Goal: Information Seeking & Learning: Learn about a topic

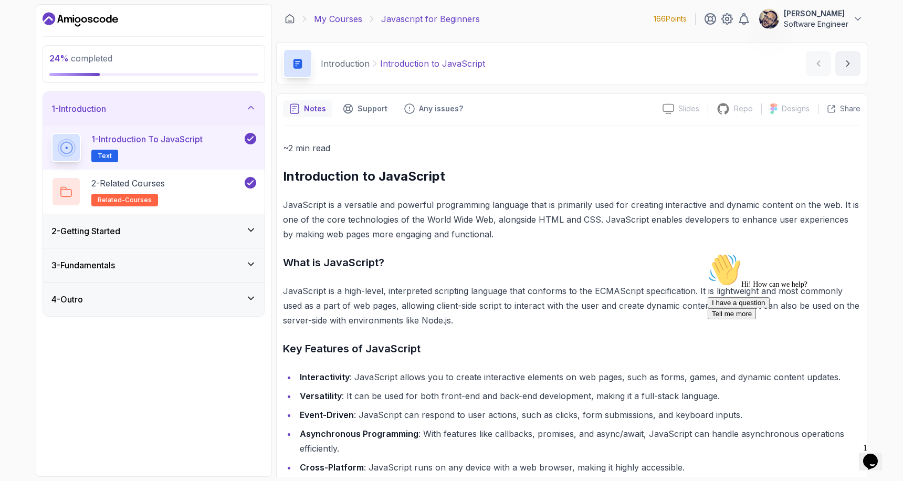
click at [337, 16] on link "My Courses" at bounding box center [338, 19] width 48 height 13
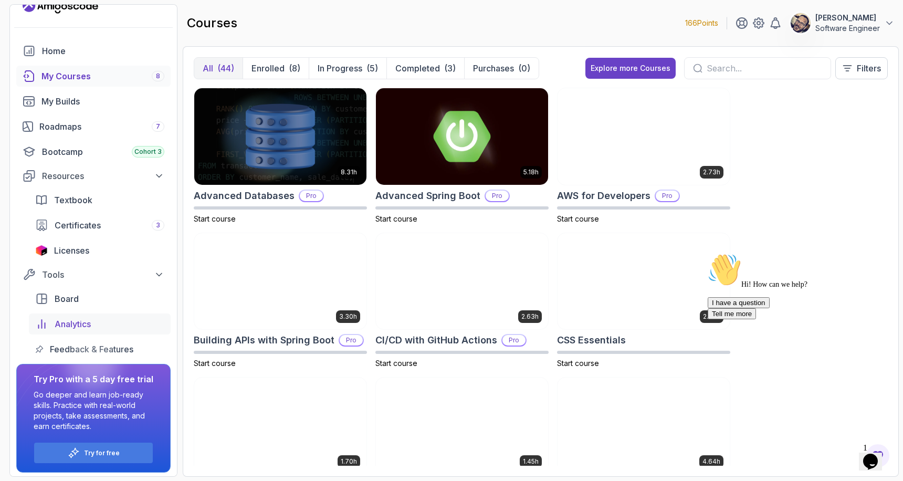
scroll to position [20, 0]
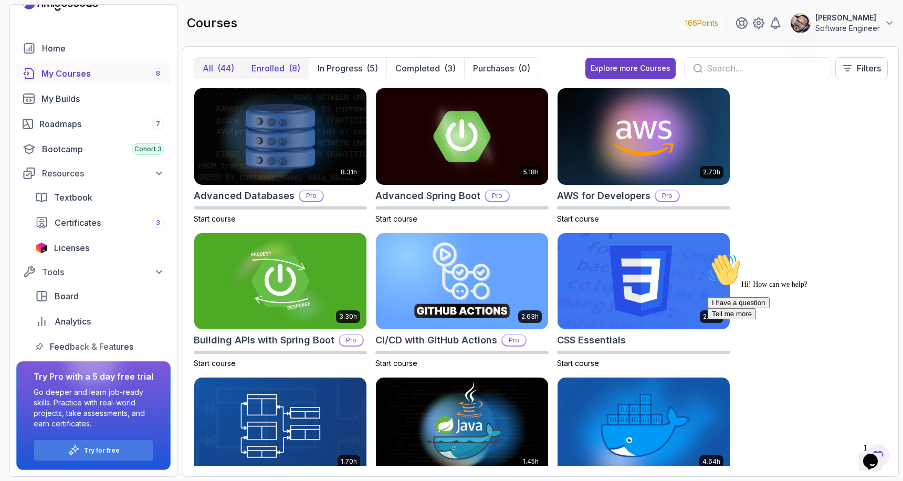
click at [270, 66] on p "Enrolled" at bounding box center [267, 68] width 33 height 13
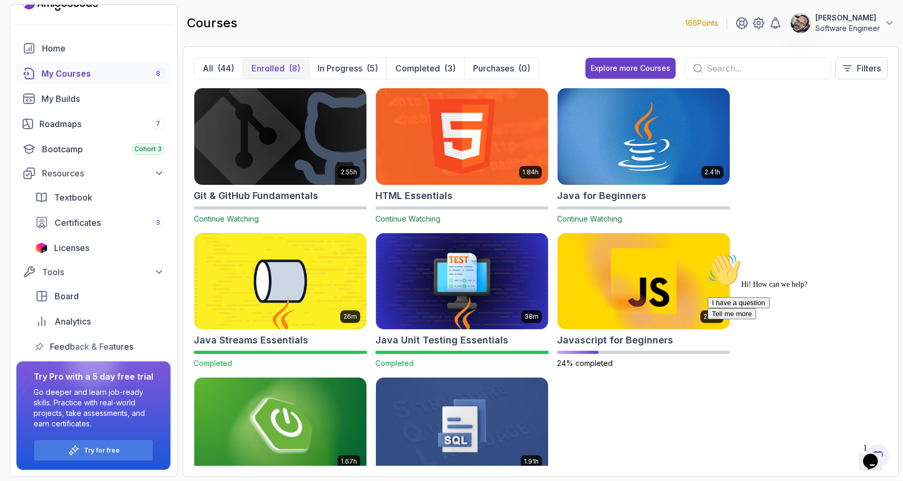
click at [295, 139] on img at bounding box center [280, 136] width 181 height 101
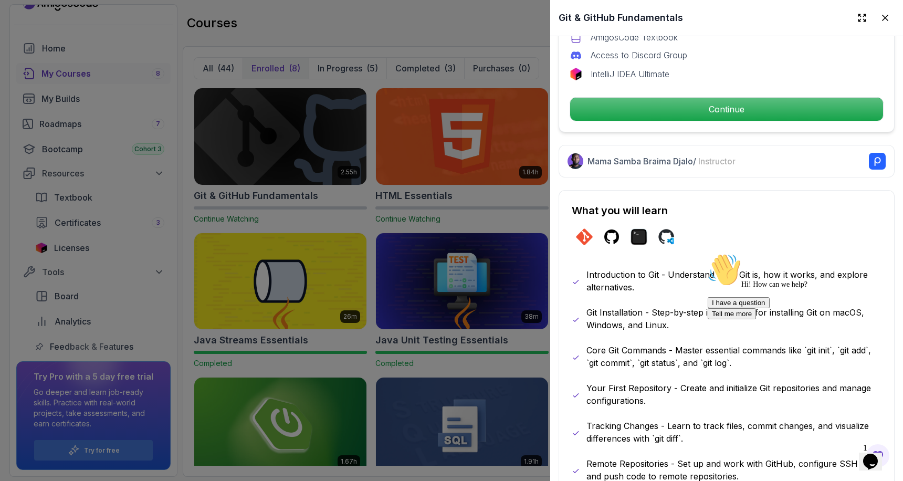
scroll to position [393, 0]
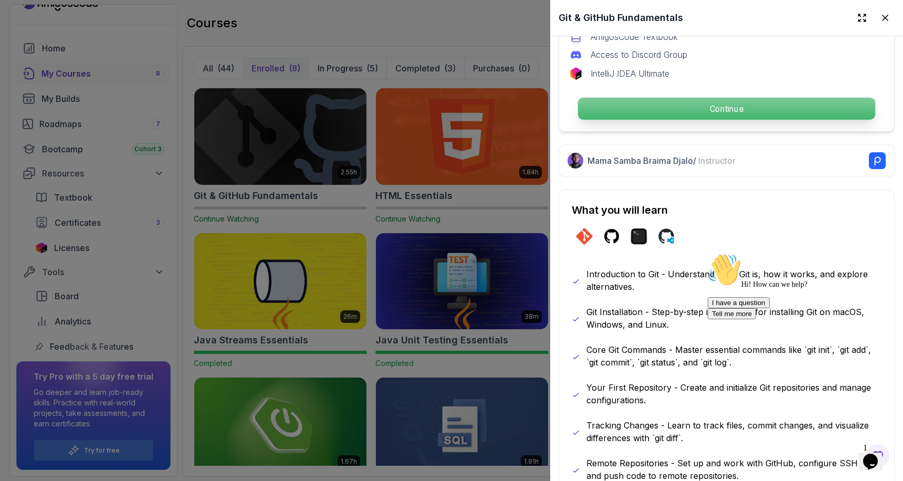
click at [720, 108] on p "Continue" at bounding box center [726, 109] width 297 height 22
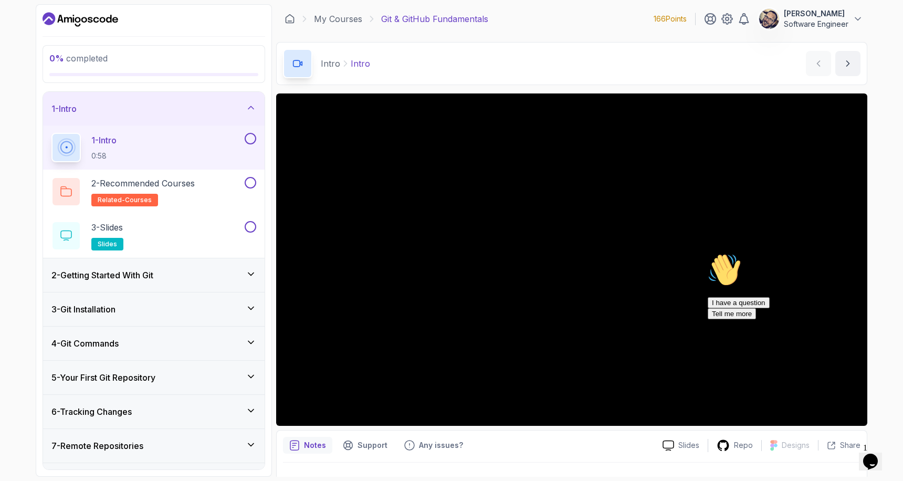
click at [708, 253] on icon "Chat attention grabber" at bounding box center [708, 253] width 0 height 0
click at [842, 454] on icon "Close" at bounding box center [842, 458] width 0 height 9
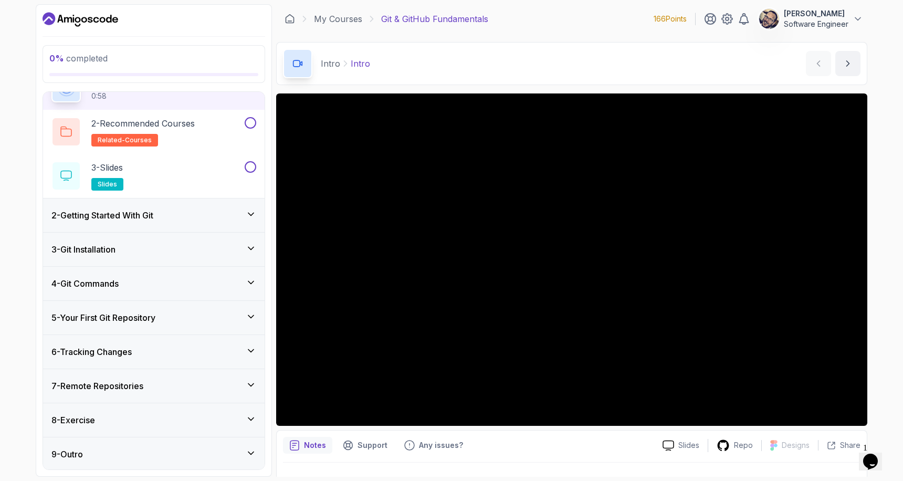
scroll to position [61, 0]
click at [255, 415] on icon at bounding box center [251, 417] width 11 height 11
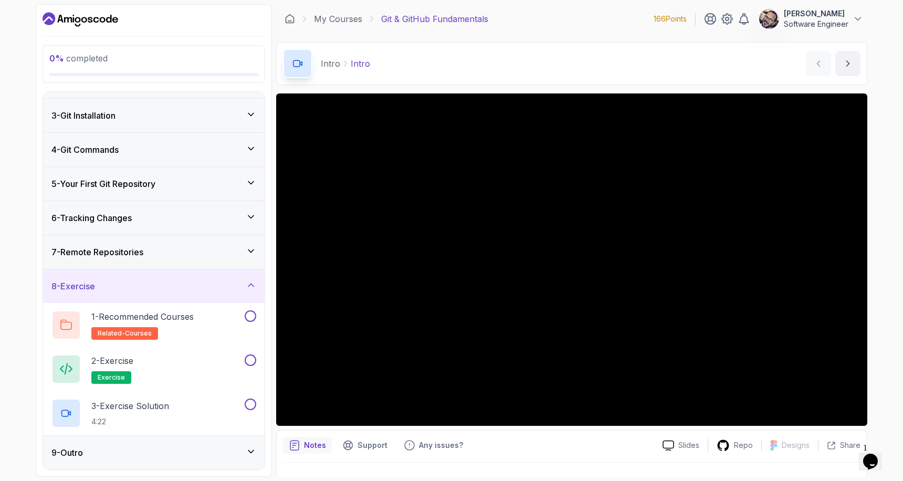
click at [250, 286] on icon at bounding box center [251, 285] width 11 height 11
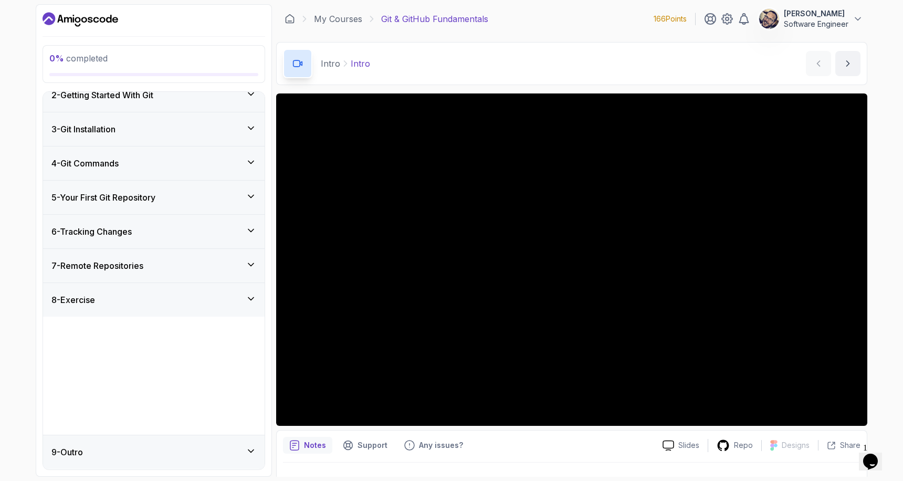
scroll to position [0, 0]
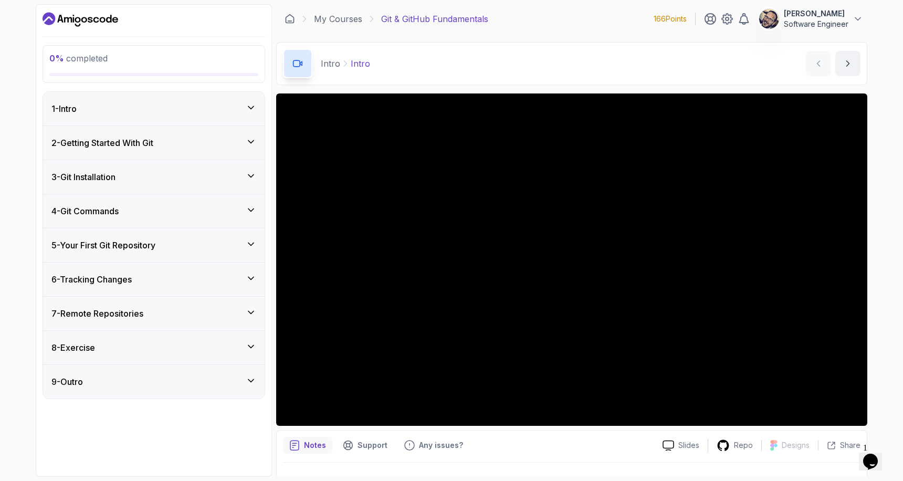
click at [227, 102] on div "1 - Intro" at bounding box center [153, 108] width 205 height 13
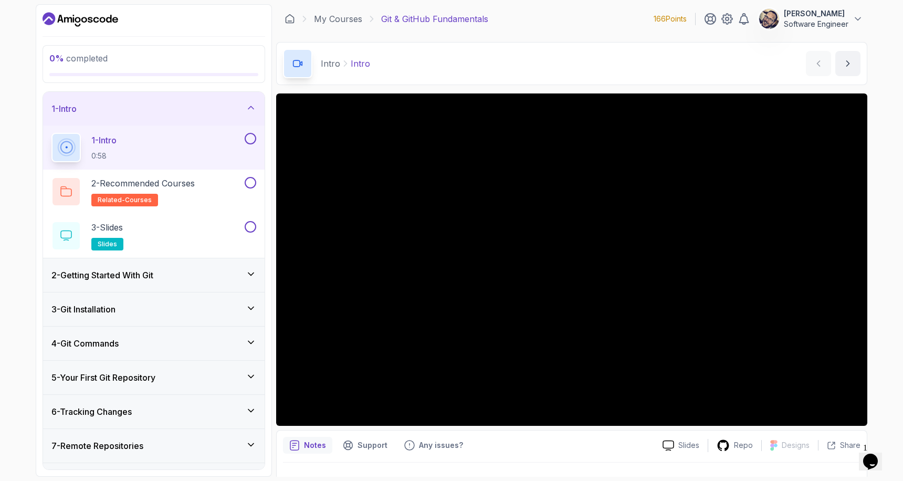
click at [542, 51] on div "Intro Intro Intro by [PERSON_NAME]" at bounding box center [571, 63] width 591 height 43
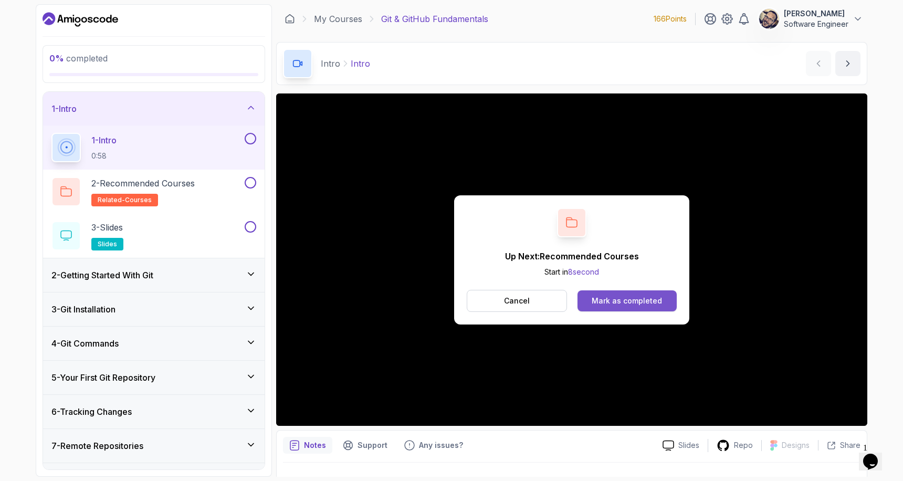
click at [637, 293] on button "Mark as completed" at bounding box center [627, 300] width 99 height 21
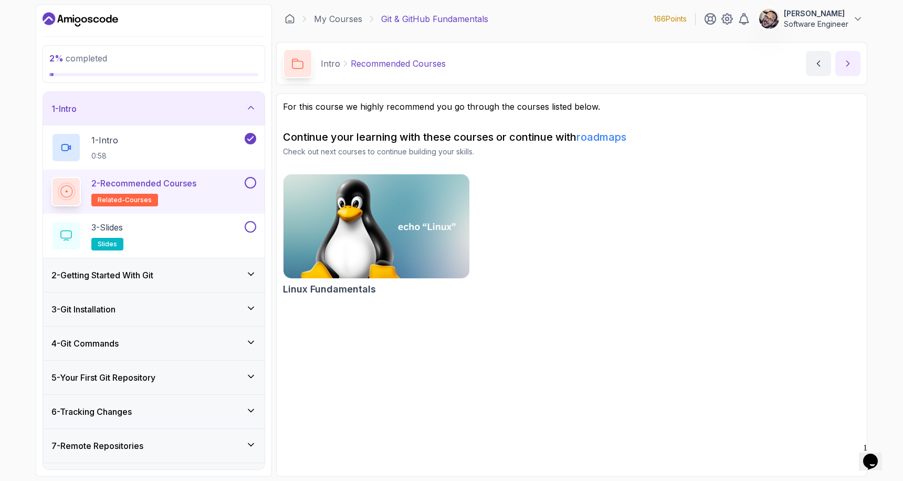
click at [848, 65] on icon "next content" at bounding box center [848, 63] width 11 height 11
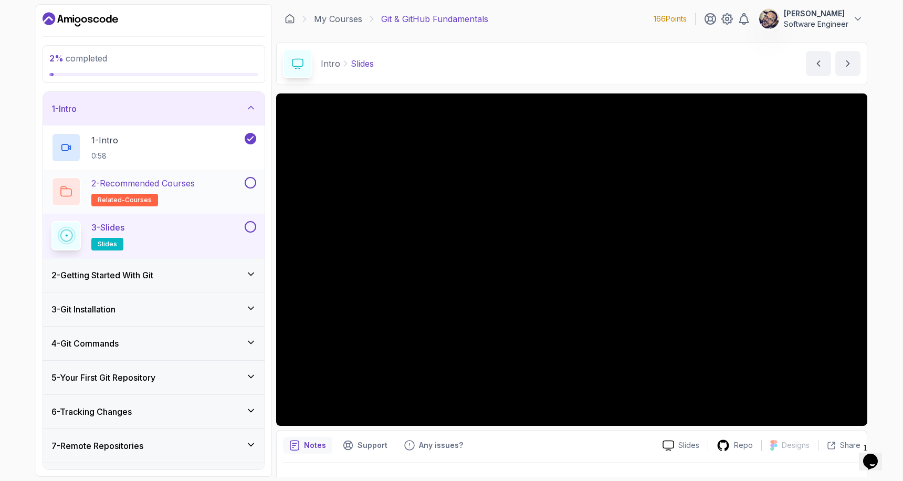
click at [253, 183] on button at bounding box center [251, 183] width 12 height 12
click at [251, 227] on button at bounding box center [251, 227] width 12 height 12
click at [853, 66] on button "next content" at bounding box center [847, 63] width 25 height 25
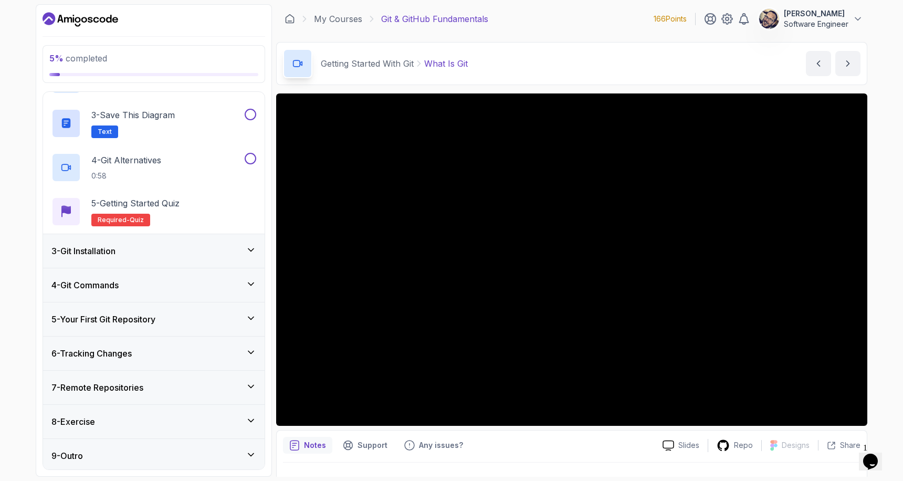
scroll to position [149, 0]
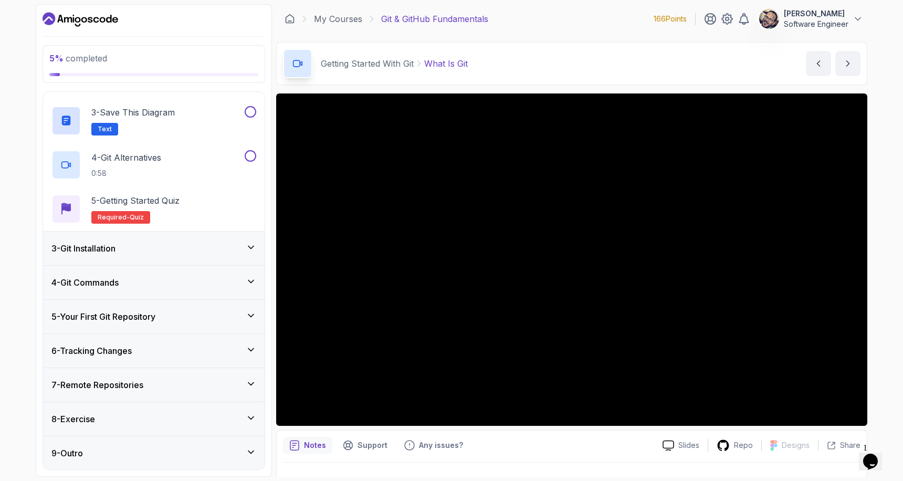
click at [250, 317] on icon at bounding box center [251, 315] width 11 height 11
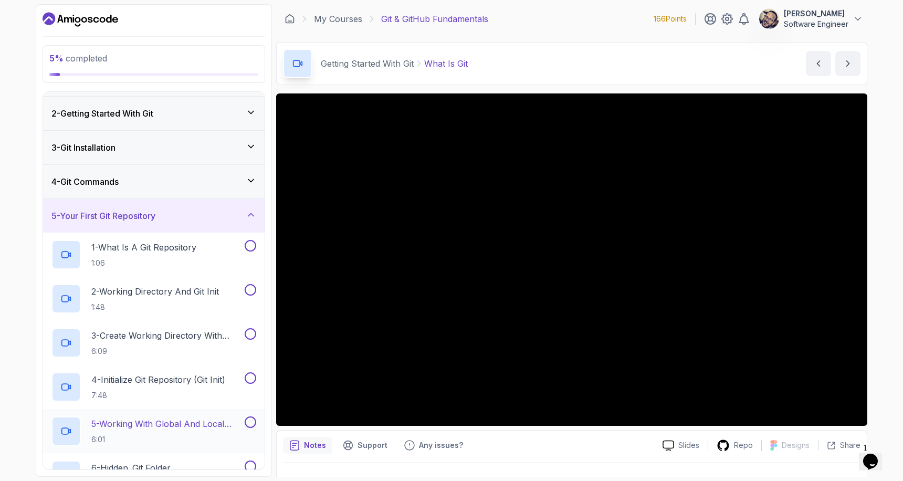
scroll to position [192, 0]
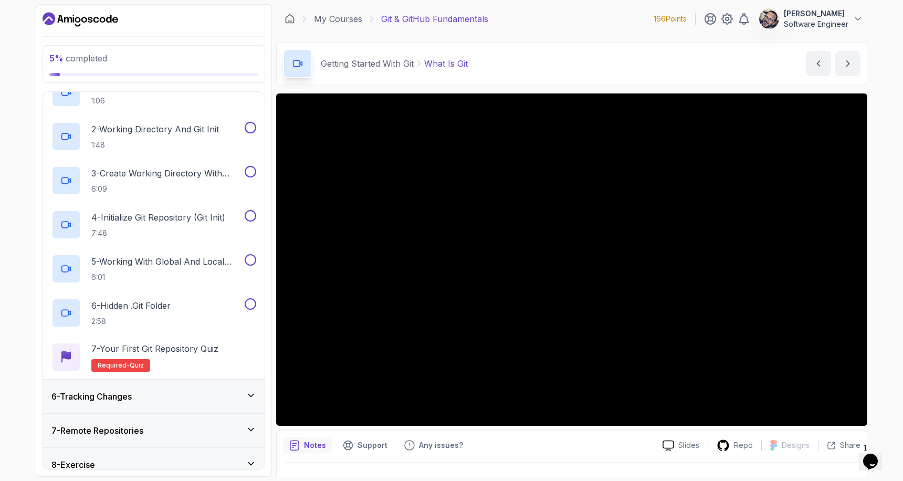
click at [254, 390] on icon at bounding box center [251, 395] width 11 height 11
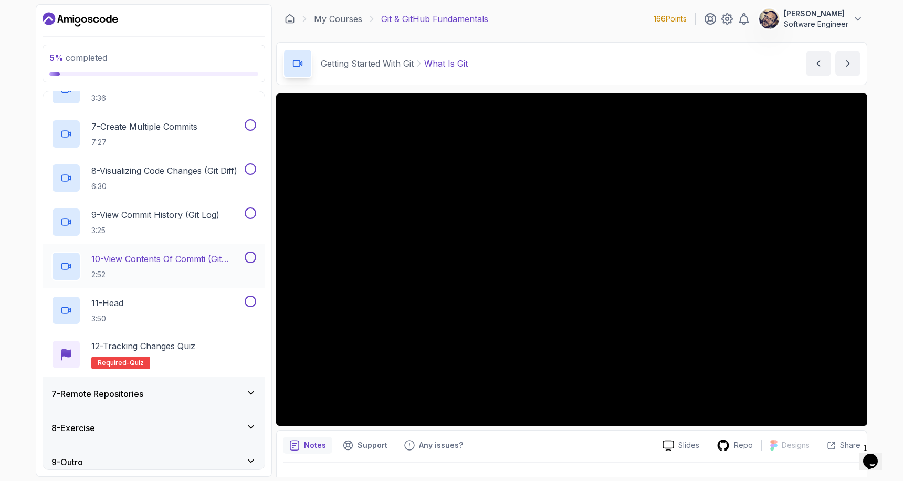
scroll to position [458, 0]
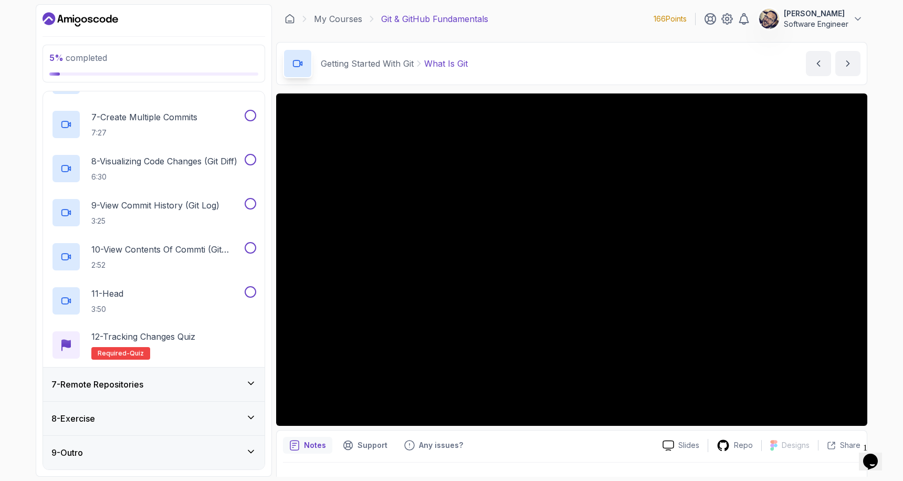
click at [255, 387] on icon at bounding box center [251, 383] width 11 height 11
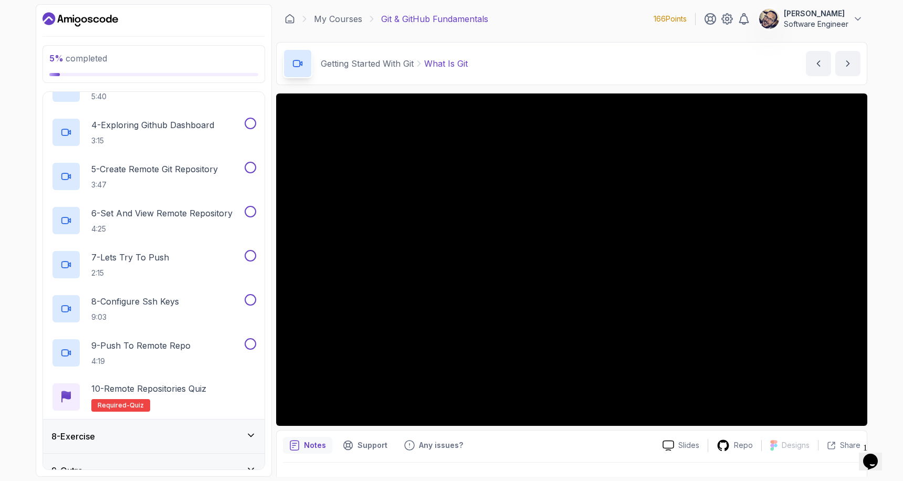
scroll to position [370, 0]
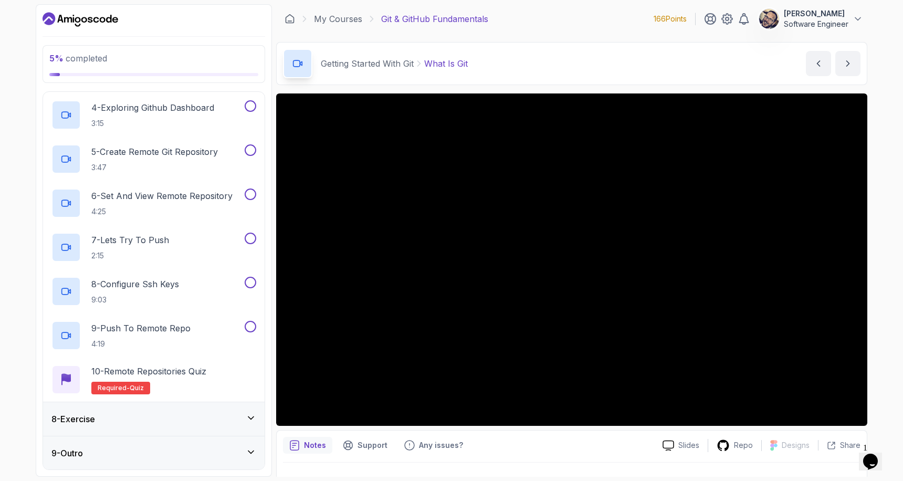
click at [244, 402] on div "8 - Exercise" at bounding box center [154, 419] width 222 height 34
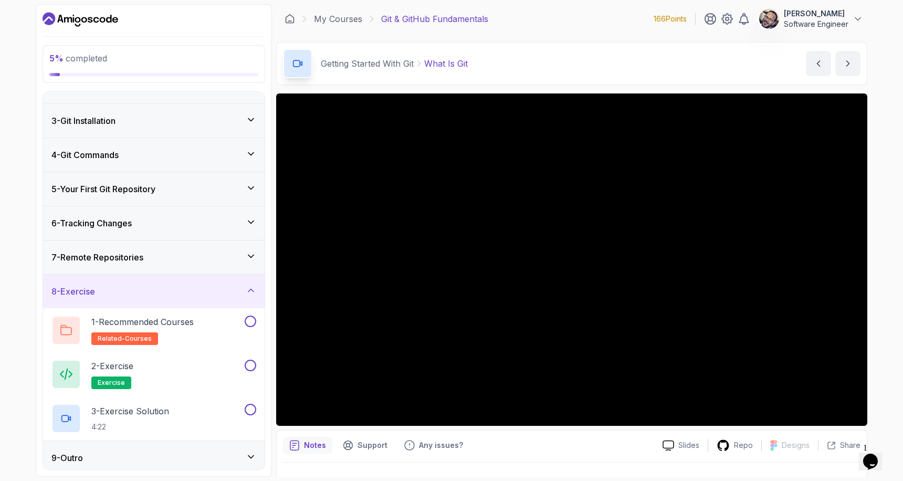
scroll to position [61, 0]
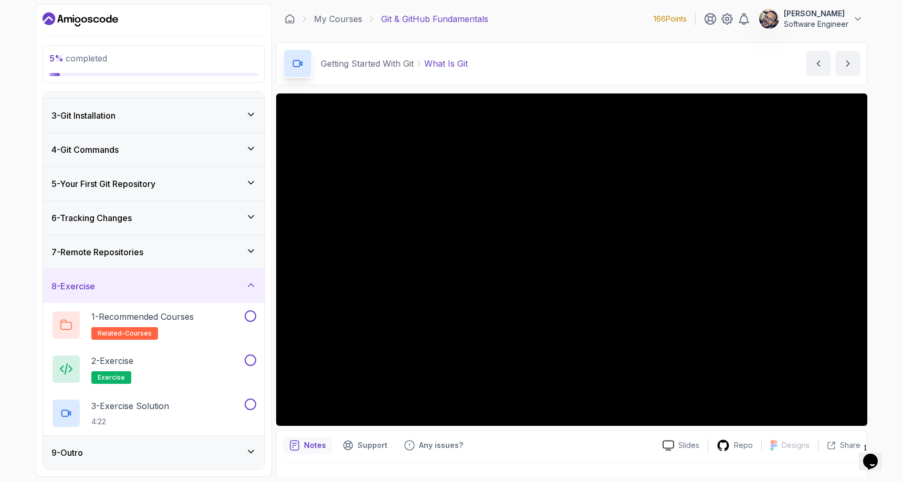
click at [247, 446] on icon at bounding box center [251, 451] width 11 height 11
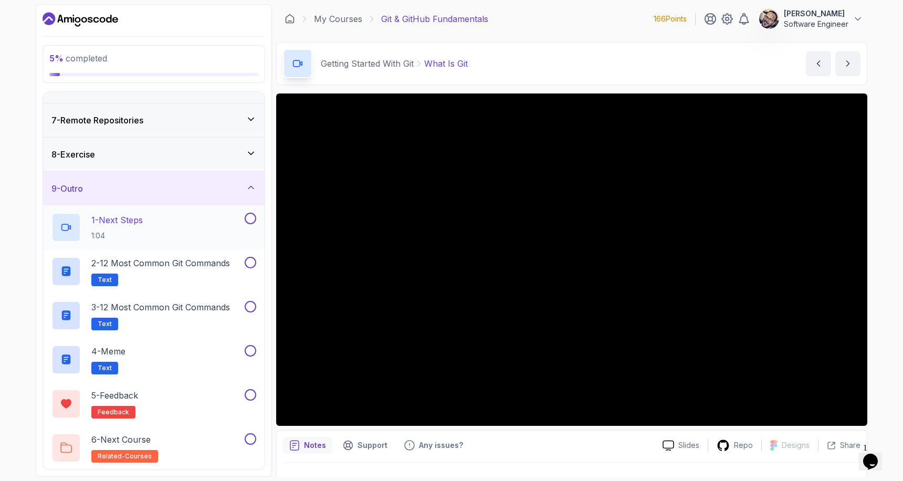
scroll to position [0, 0]
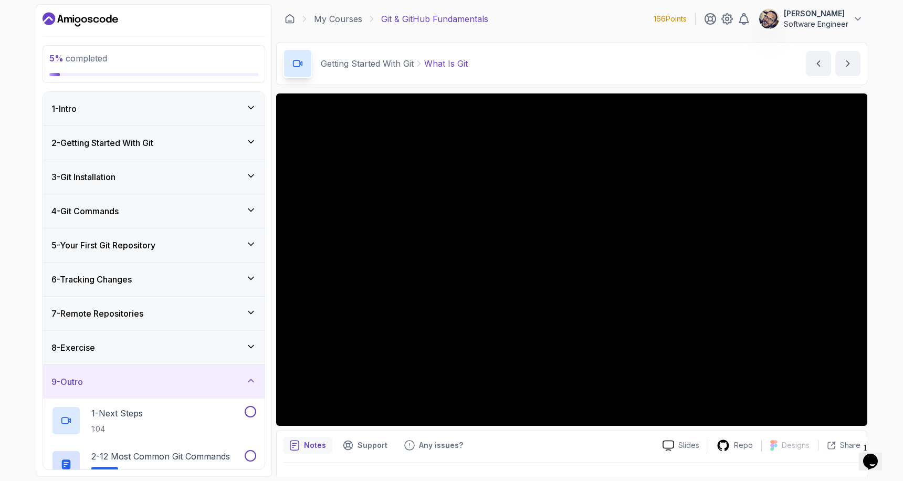
click at [254, 379] on icon at bounding box center [251, 380] width 11 height 11
